Goal: Transaction & Acquisition: Book appointment/travel/reservation

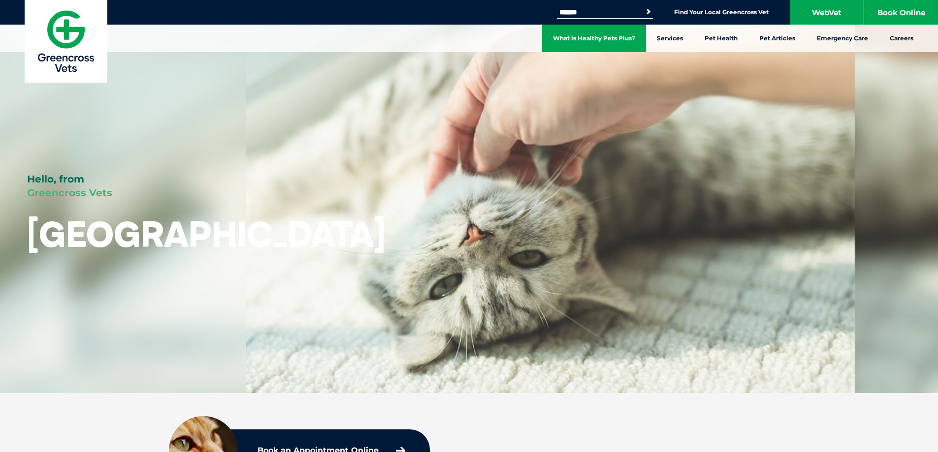
click at [595, 41] on link "What is Healthy Pets Plus?" at bounding box center [594, 39] width 104 height 28
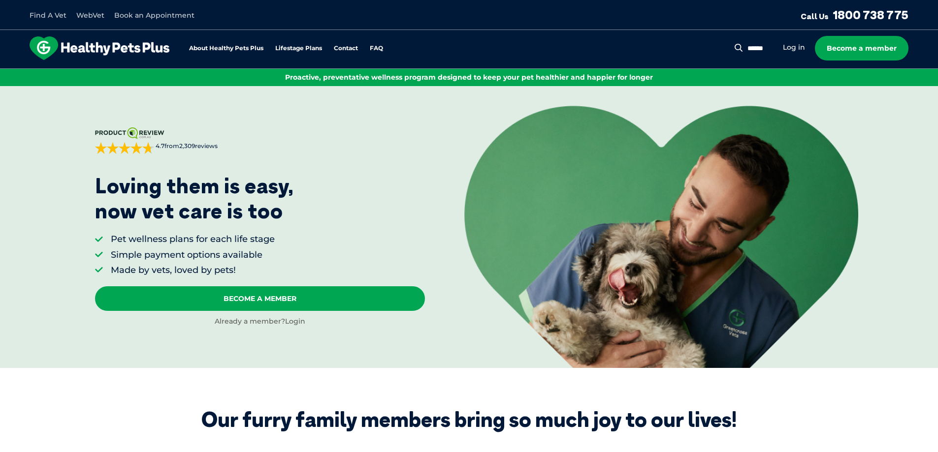
click at [290, 319] on link "Login" at bounding box center [295, 321] width 20 height 9
click at [134, 16] on link "Book an Appointment" at bounding box center [154, 15] width 80 height 9
